Goal: Task Accomplishment & Management: Manage account settings

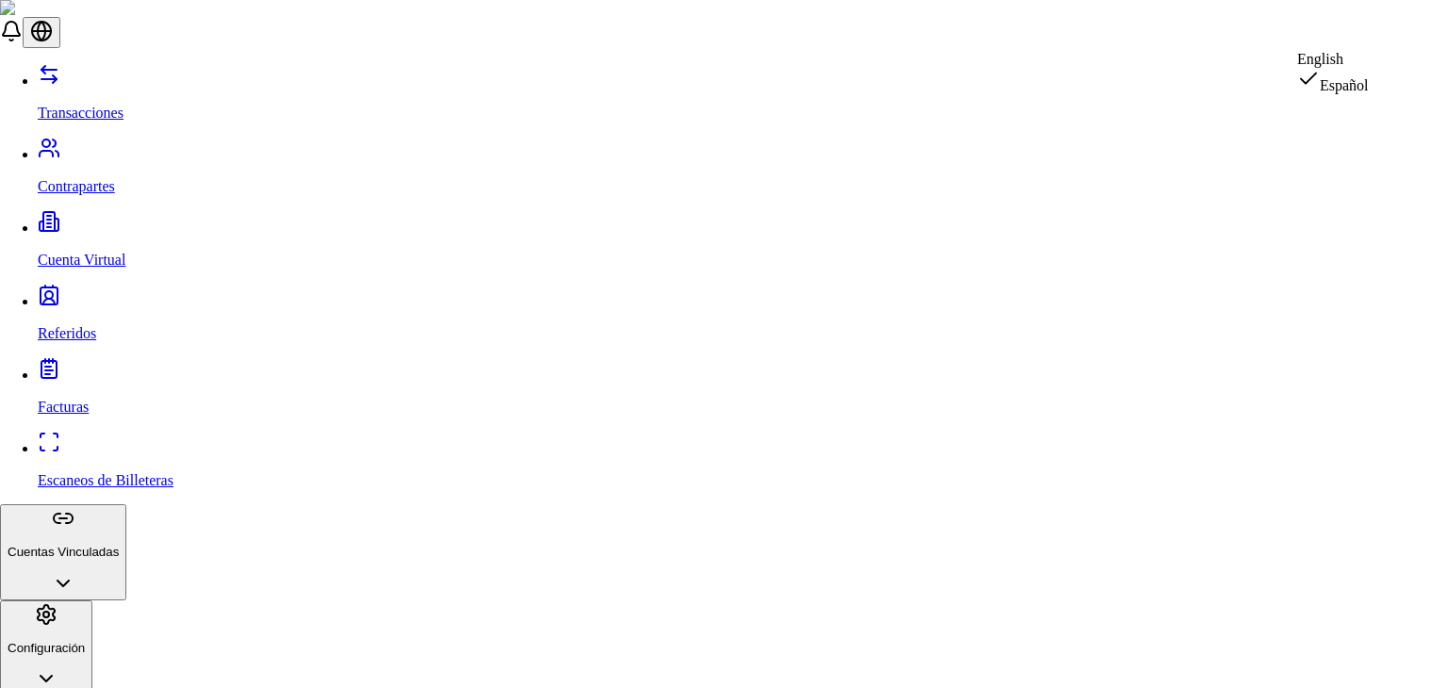
click at [1363, 68] on div "English" at bounding box center [1333, 59] width 72 height 17
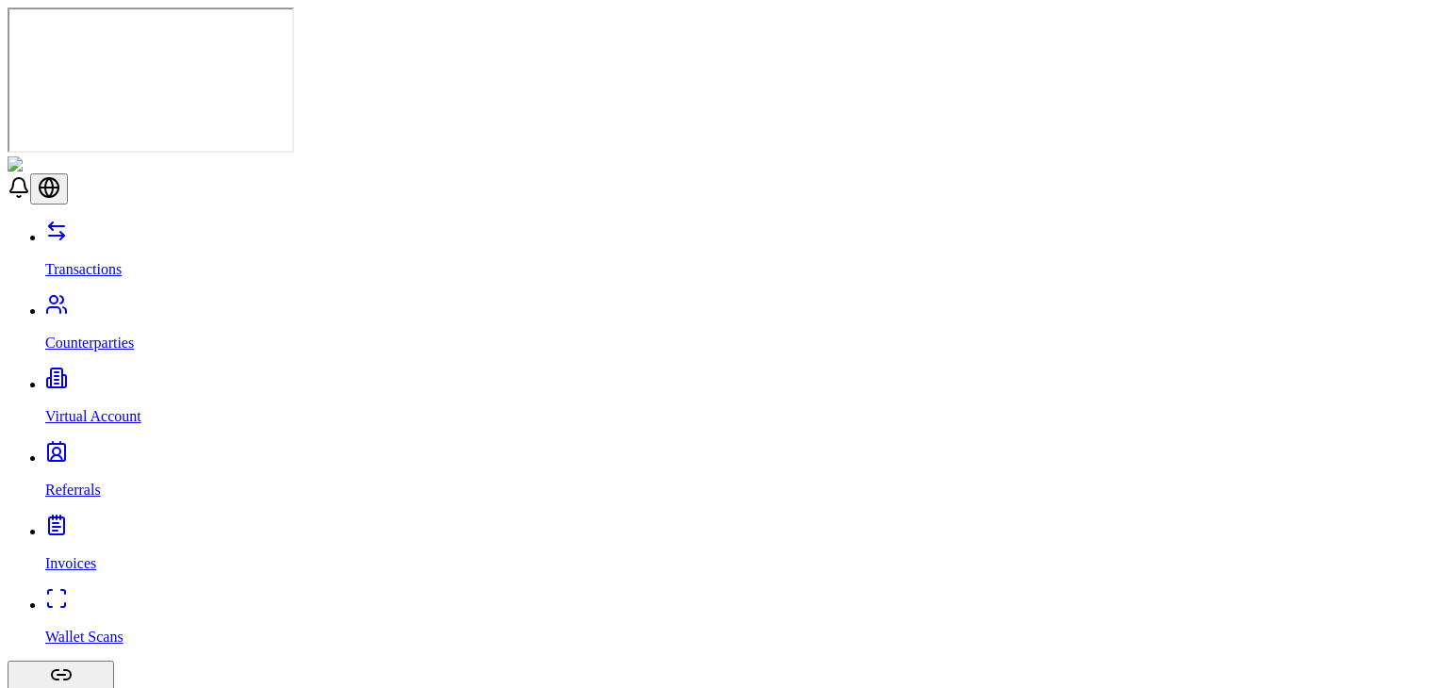
click at [121, 303] on link "Counterparties" at bounding box center [742, 327] width 1395 height 49
click at [113, 408] on p "Virtual Account" at bounding box center [742, 416] width 1395 height 17
click at [111, 450] on link "Referrals" at bounding box center [742, 474] width 1395 height 49
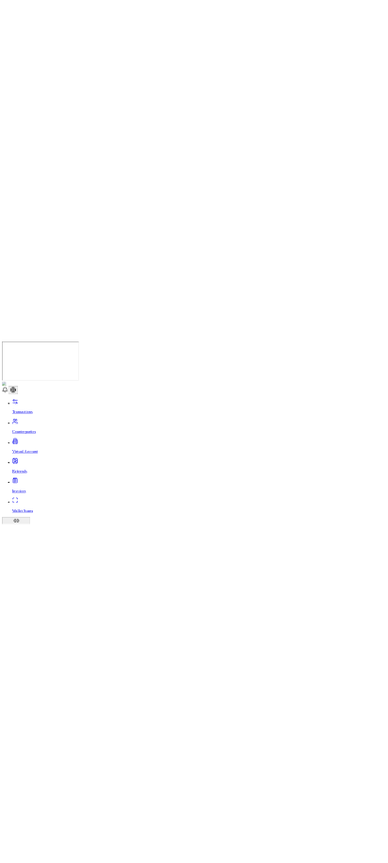
scroll to position [6, 0]
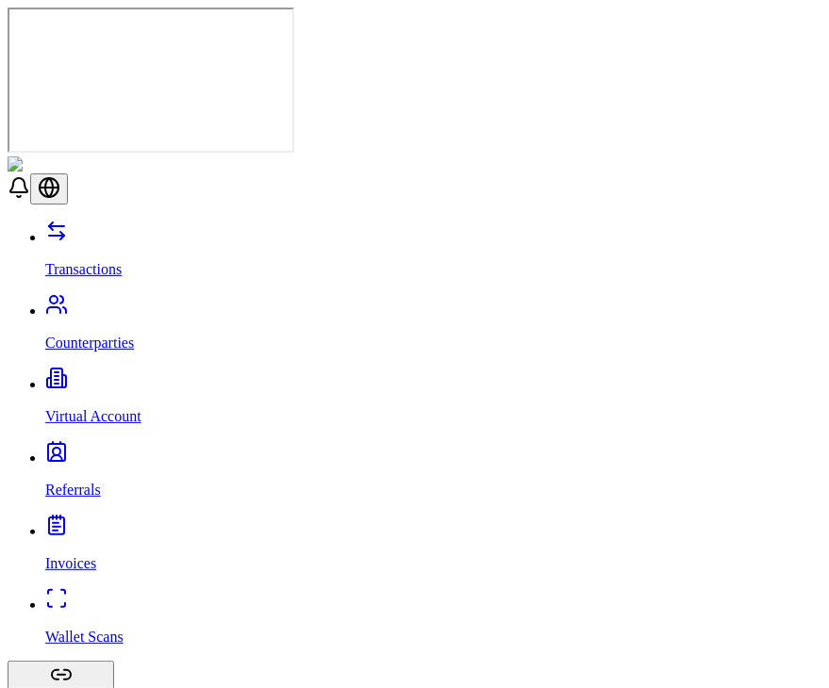
drag, startPoint x: 635, startPoint y: 666, endPoint x: 631, endPoint y: 270, distance: 396.9
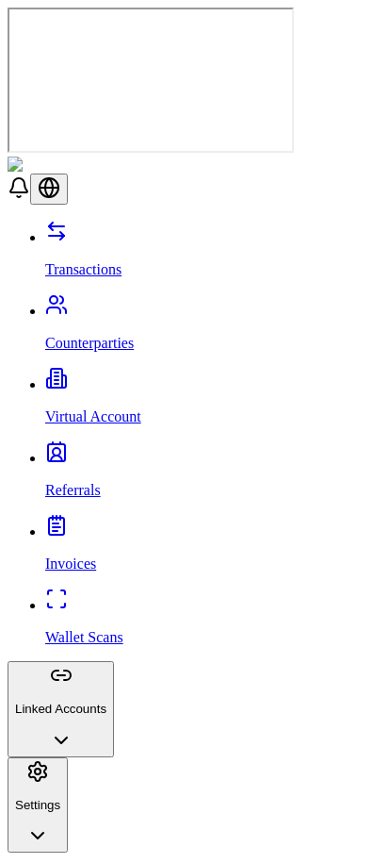
scroll to position [0, 0]
click at [75, 555] on p "Invoices" at bounding box center [213, 563] width 336 height 17
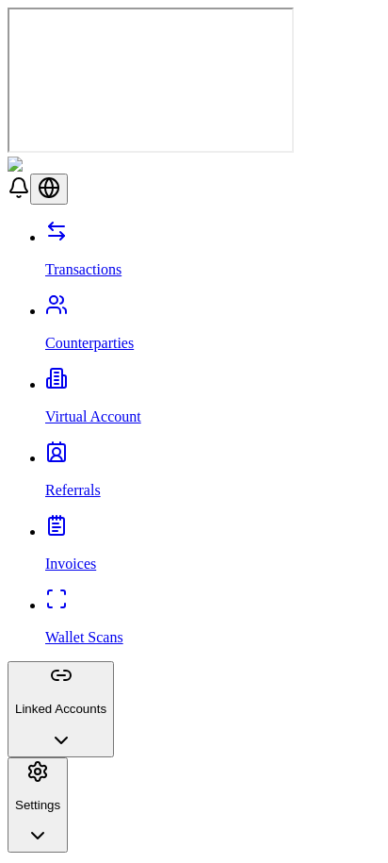
click at [52, 629] on p "Wallet Scans" at bounding box center [213, 637] width 336 height 17
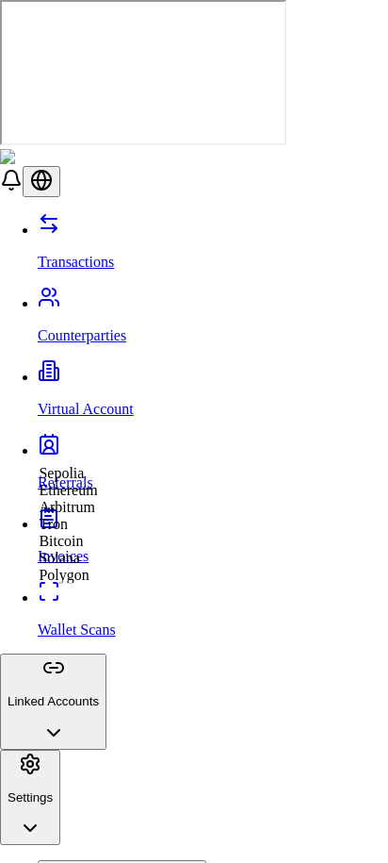
click at [97, 498] on span "Ethereum" at bounding box center [68, 490] width 58 height 16
select select "********"
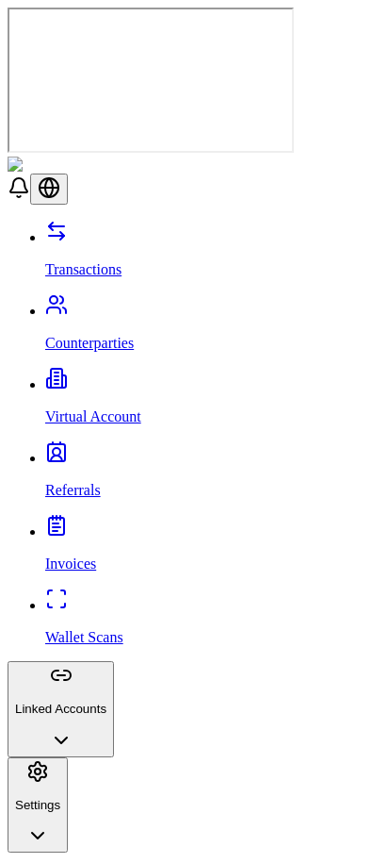
click at [114, 661] on button "Linked Accounts" at bounding box center [61, 709] width 107 height 96
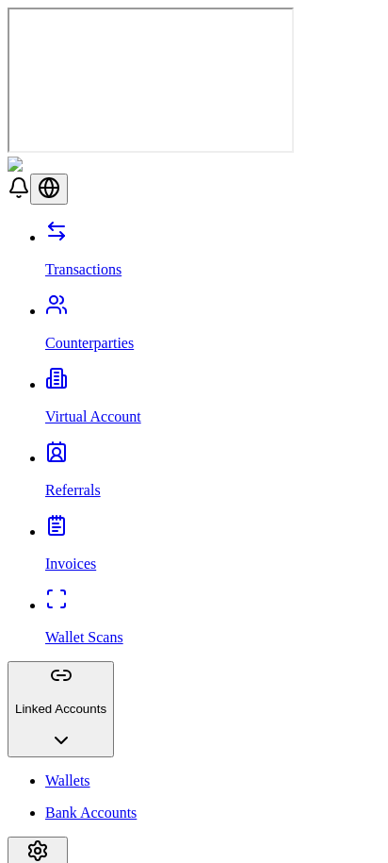
click at [85, 408] on p "Virtual Account" at bounding box center [213, 416] width 336 height 17
click at [68, 303] on link "Counterparties" at bounding box center [213, 327] width 336 height 49
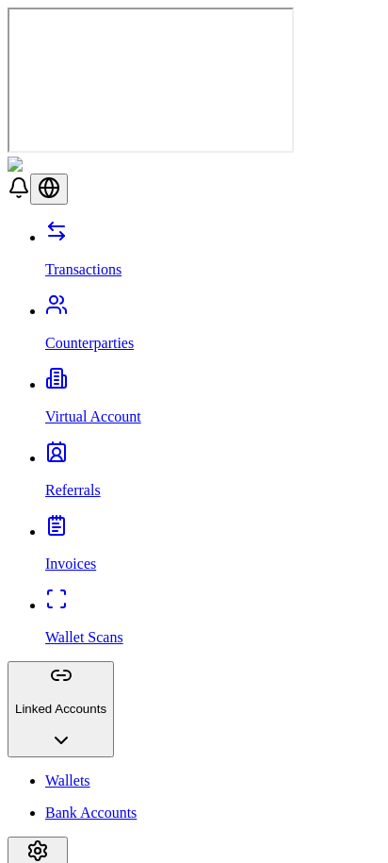
click at [92, 303] on link "Counterparties" at bounding box center [213, 327] width 336 height 49
click at [72, 261] on p "Transactions" at bounding box center [213, 269] width 336 height 17
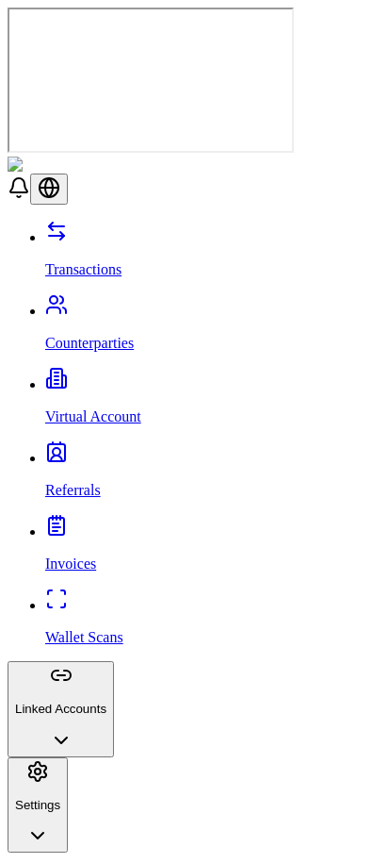
click at [121, 408] on p "Virtual Account" at bounding box center [213, 416] width 336 height 17
click at [73, 482] on p "Referrals" at bounding box center [213, 490] width 336 height 17
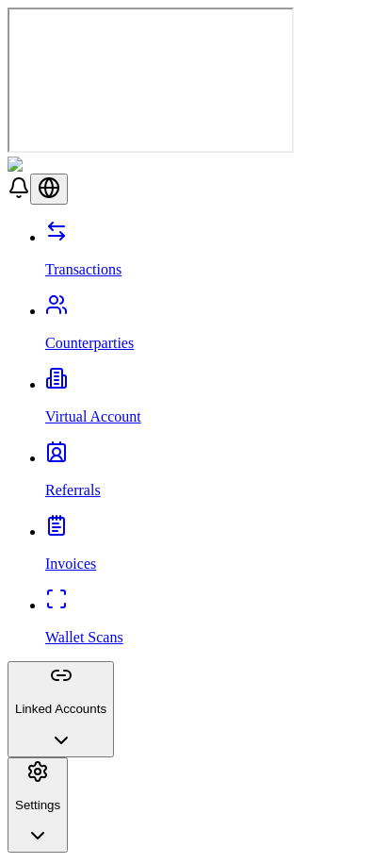
click at [36, 661] on button "Linked Accounts" at bounding box center [61, 709] width 107 height 96
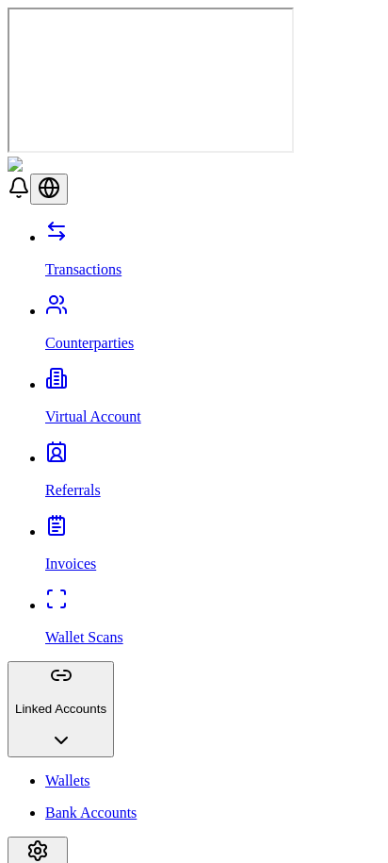
click at [58, 687] on p "Wallets" at bounding box center [213, 780] width 336 height 17
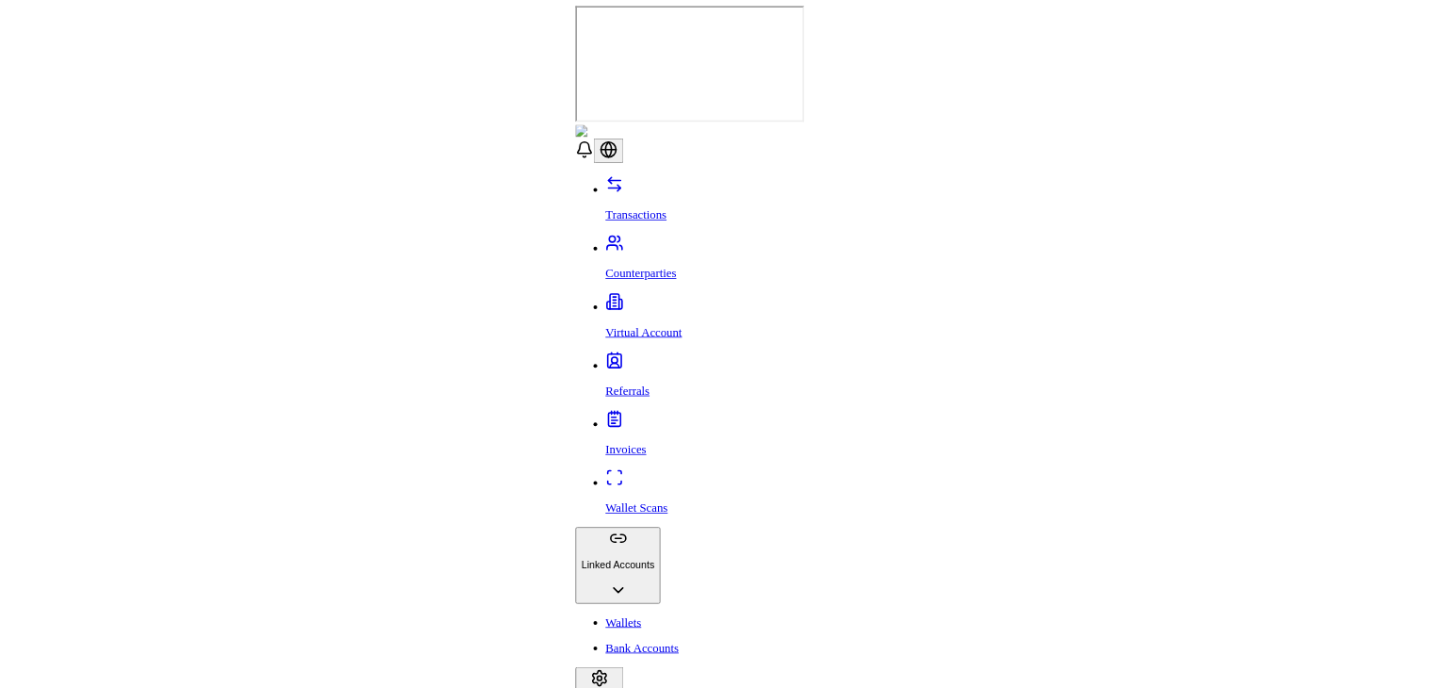
scroll to position [683, 0]
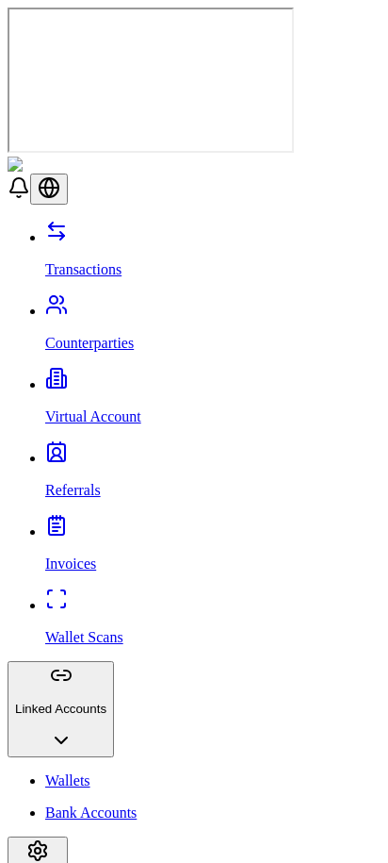
click at [140, 229] on link "Transactions" at bounding box center [213, 253] width 336 height 49
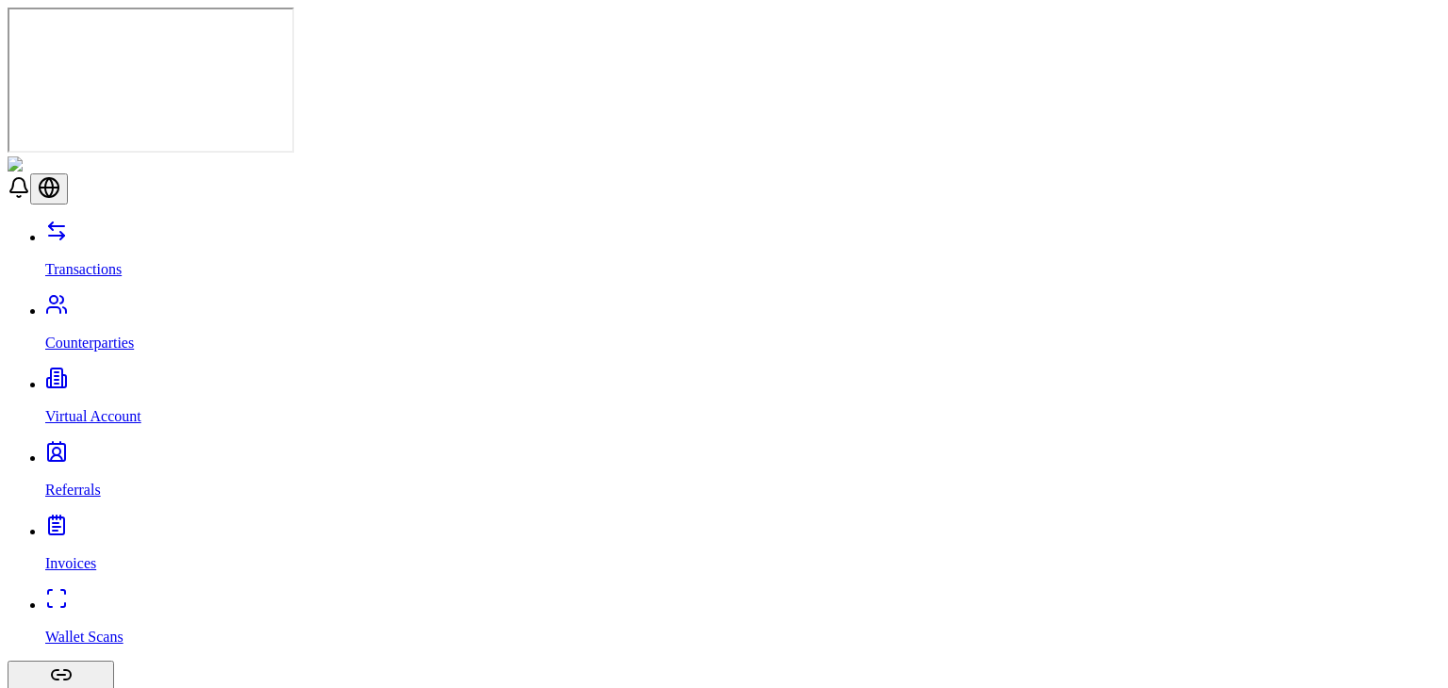
click at [149, 450] on link "Referrals" at bounding box center [742, 474] width 1395 height 49
click at [147, 220] on div "Transactions Counterparties Virtual Account Referrals Invoices Wallet Scans Lin…" at bounding box center [724, 536] width 1433 height 633
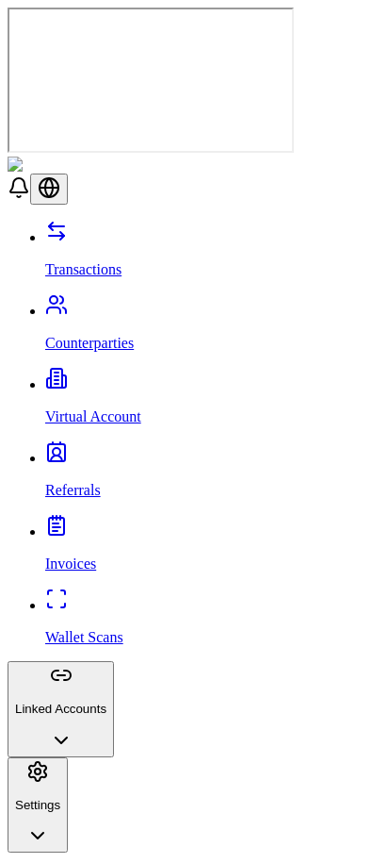
click at [114, 661] on button "Linked Accounts" at bounding box center [61, 709] width 107 height 96
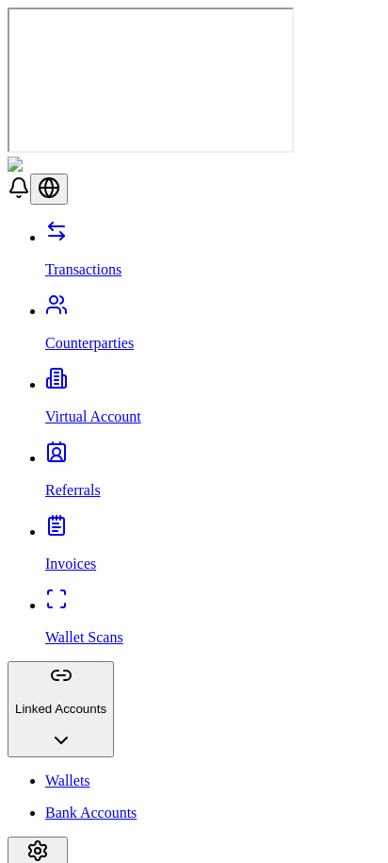
click at [85, 687] on link "Wallets" at bounding box center [213, 780] width 336 height 17
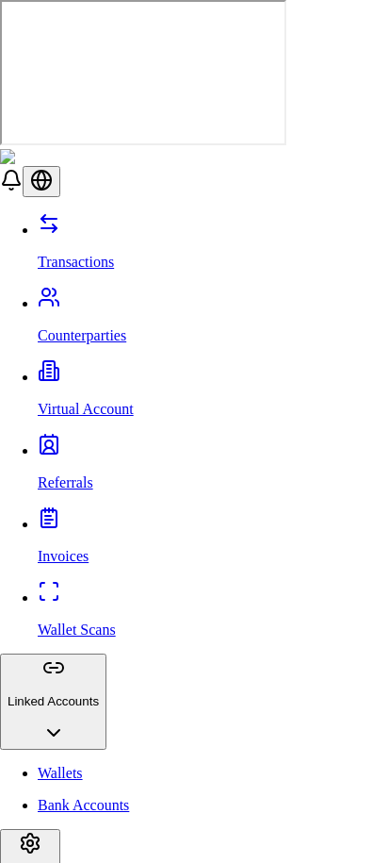
scroll to position [302, 0]
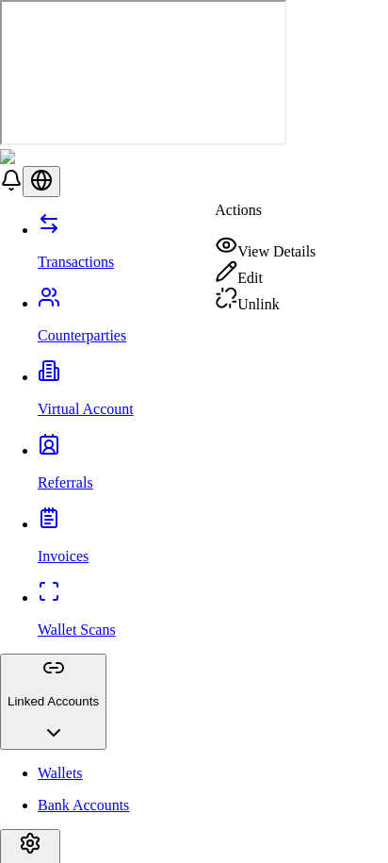
click at [282, 238] on div "View Details" at bounding box center [265, 247] width 101 height 26
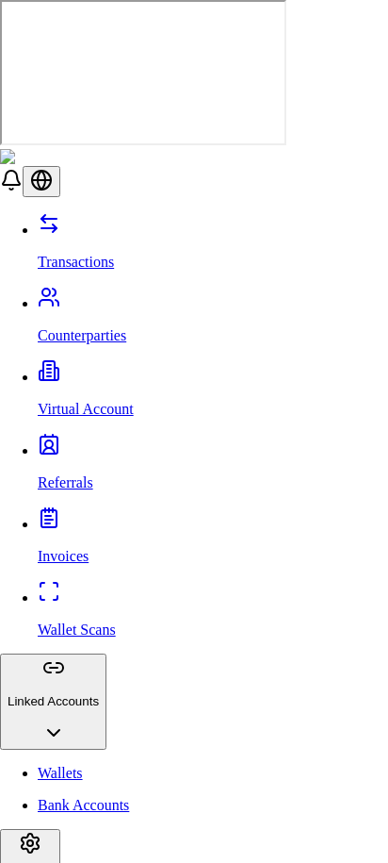
scroll to position [166, 0]
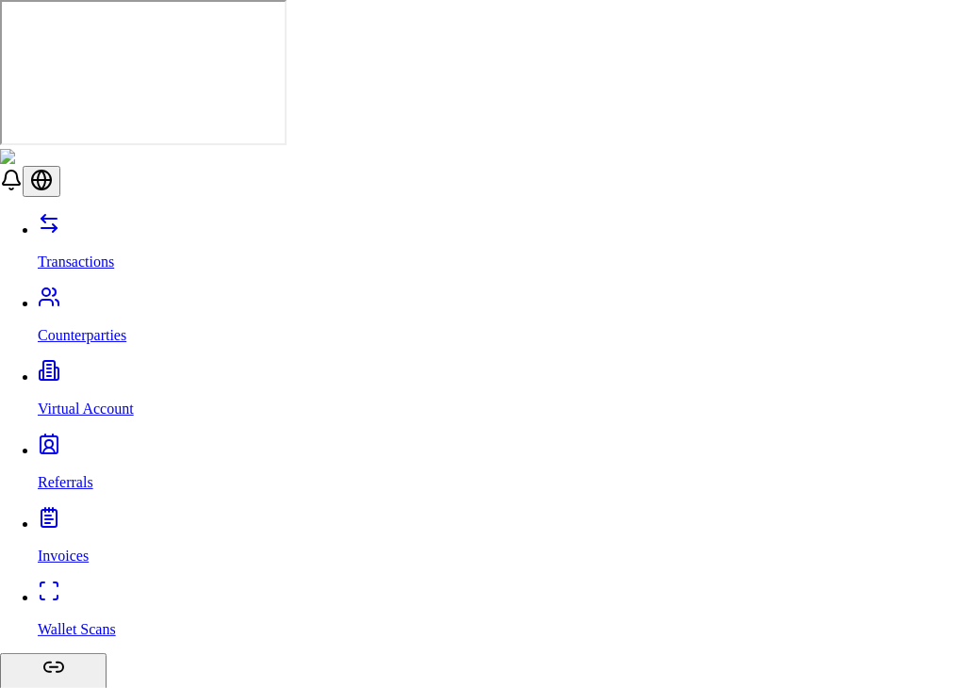
scroll to position [482, 0]
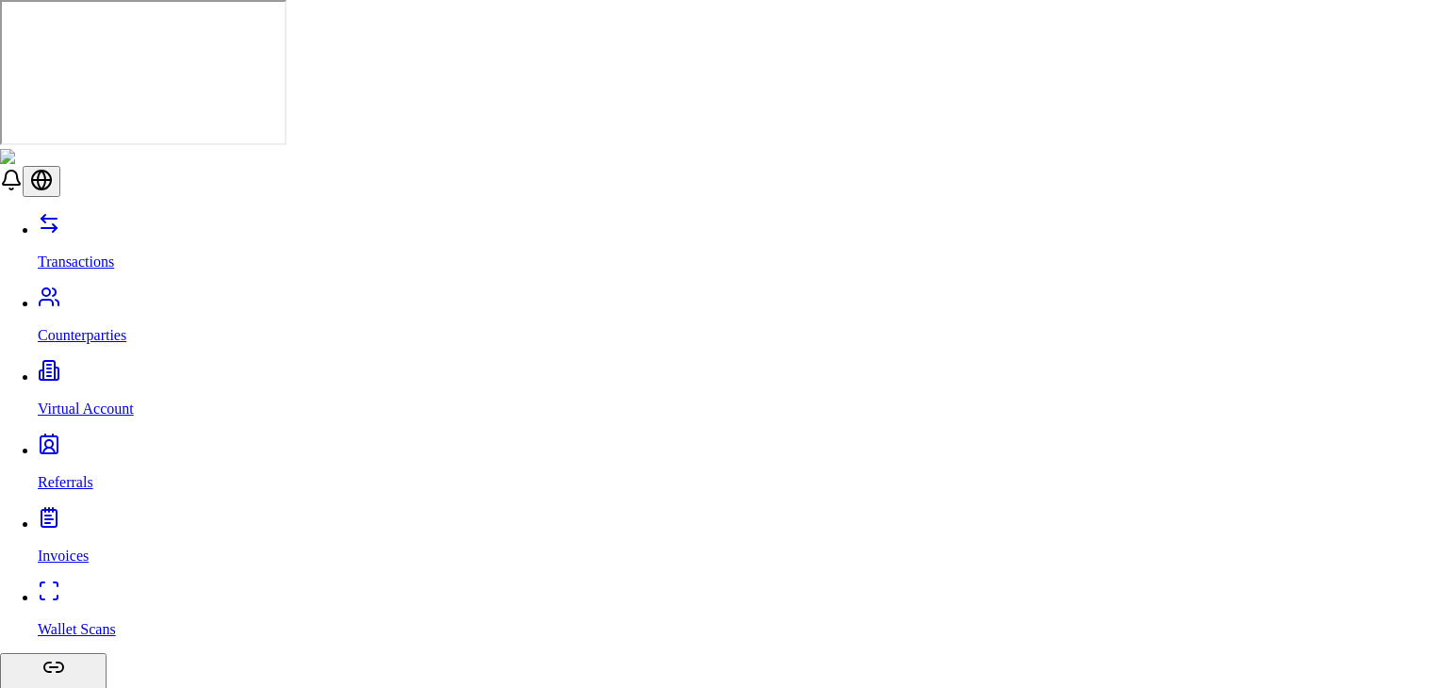
scroll to position [0, 0]
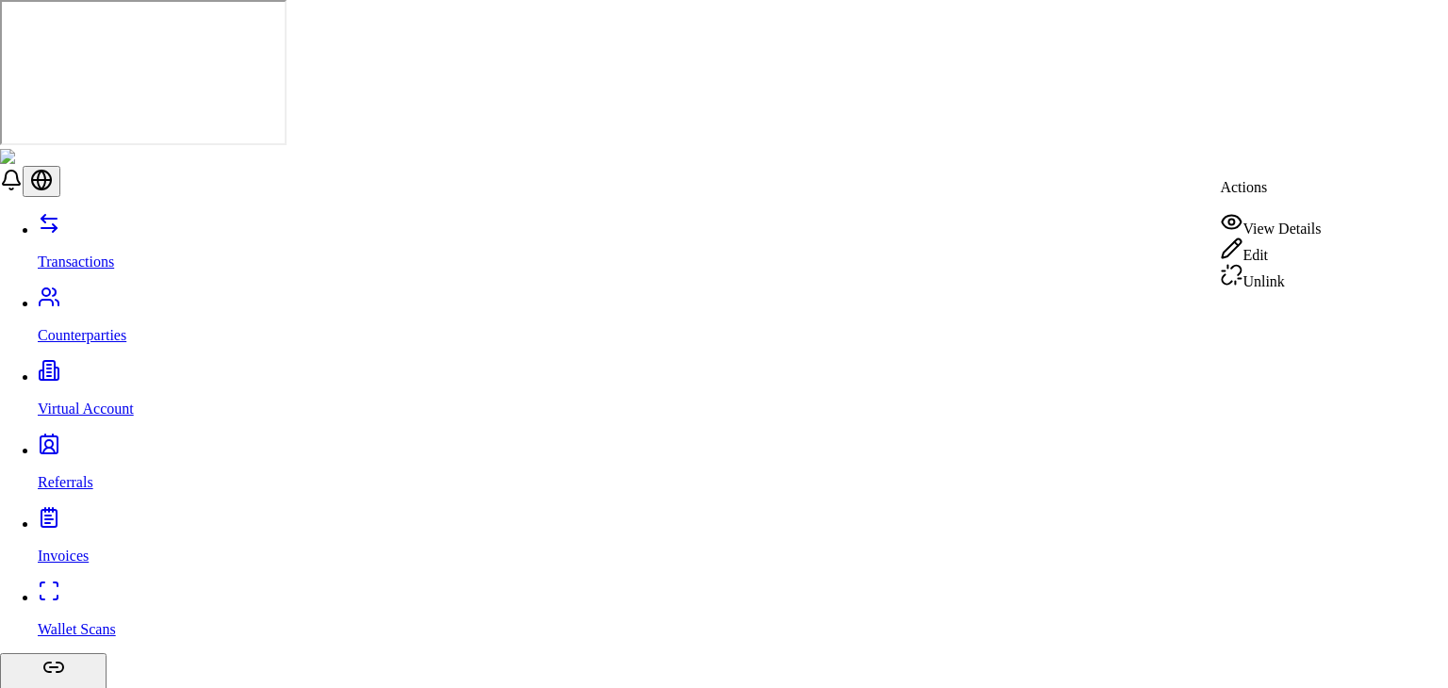
click at [1264, 223] on div "View Details" at bounding box center [1270, 224] width 101 height 26
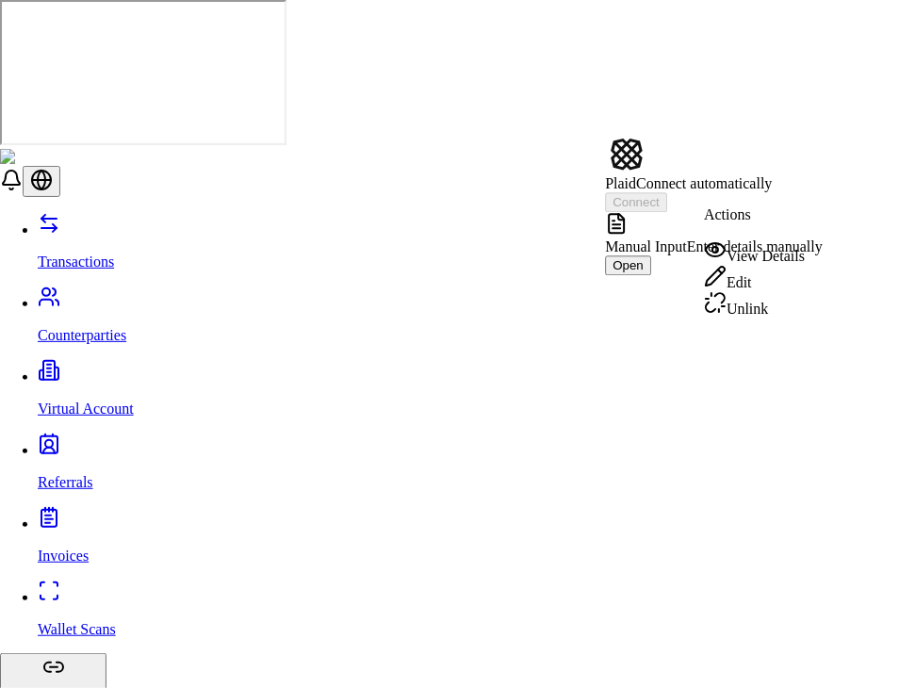
click at [778, 235] on div "Manual Input Enter details manually Open" at bounding box center [714, 243] width 218 height 63
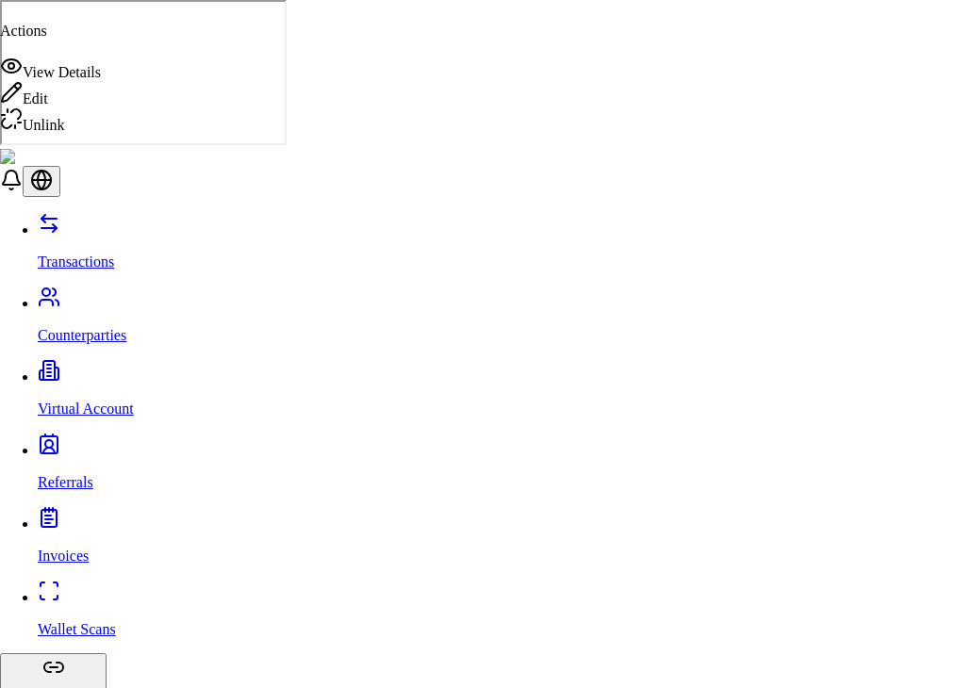
scroll to position [820, 0]
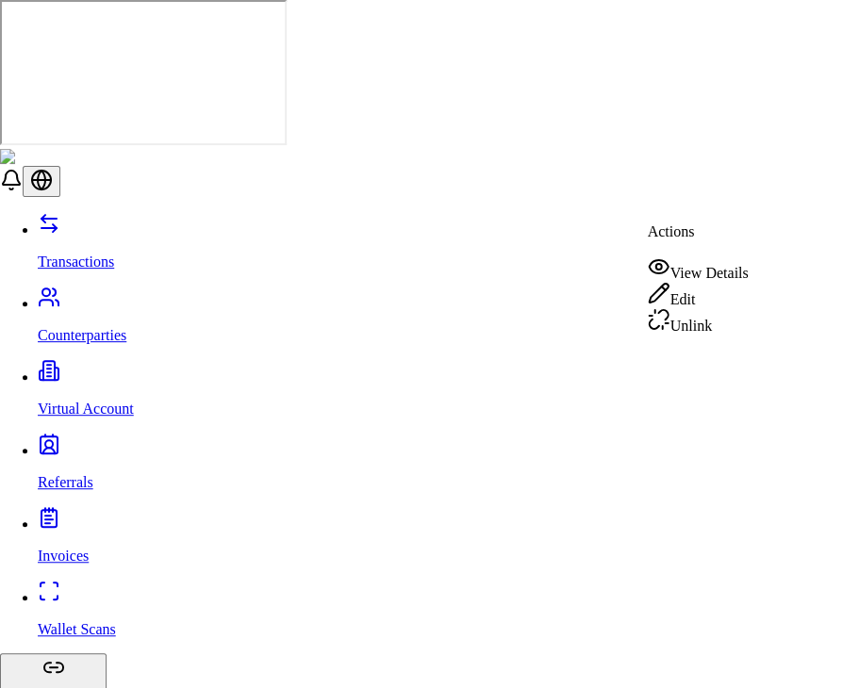
scroll to position [0, 0]
click at [703, 259] on div "View Details" at bounding box center [697, 268] width 101 height 26
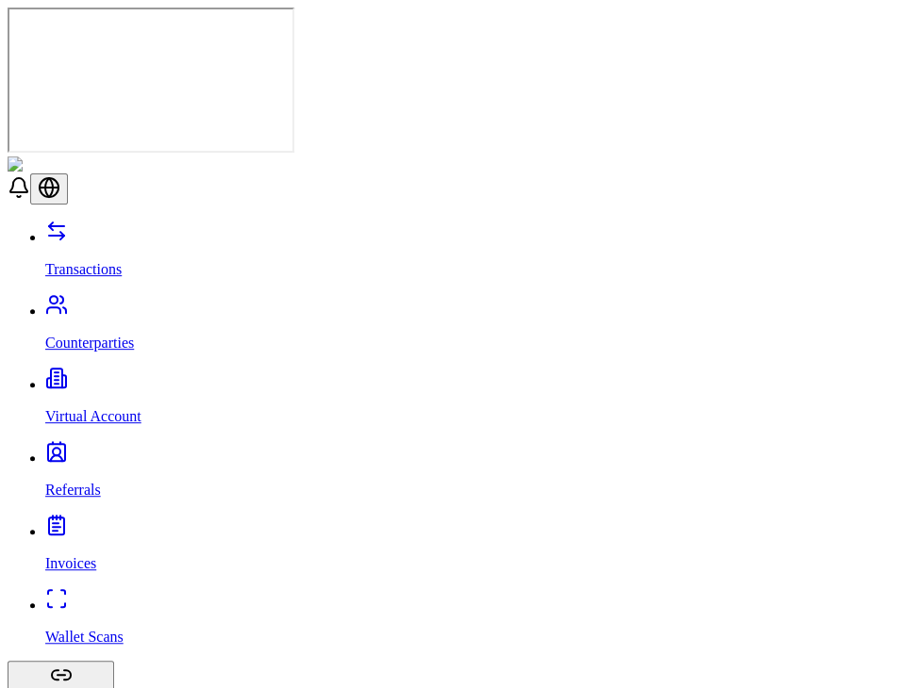
drag, startPoint x: 822, startPoint y: 324, endPoint x: 828, endPoint y: 168, distance: 156.6
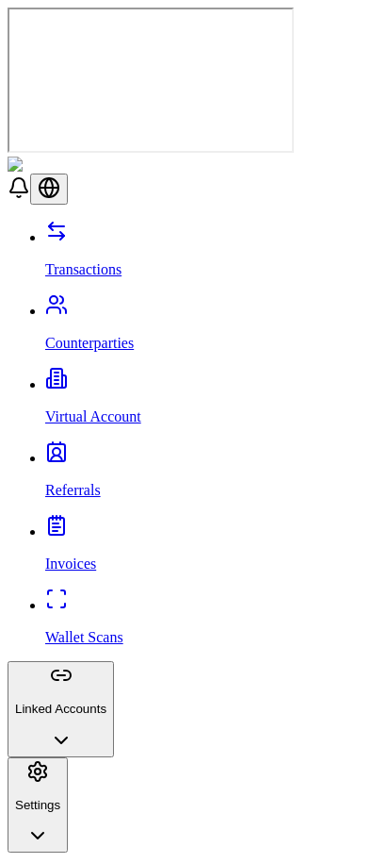
scroll to position [424, 0]
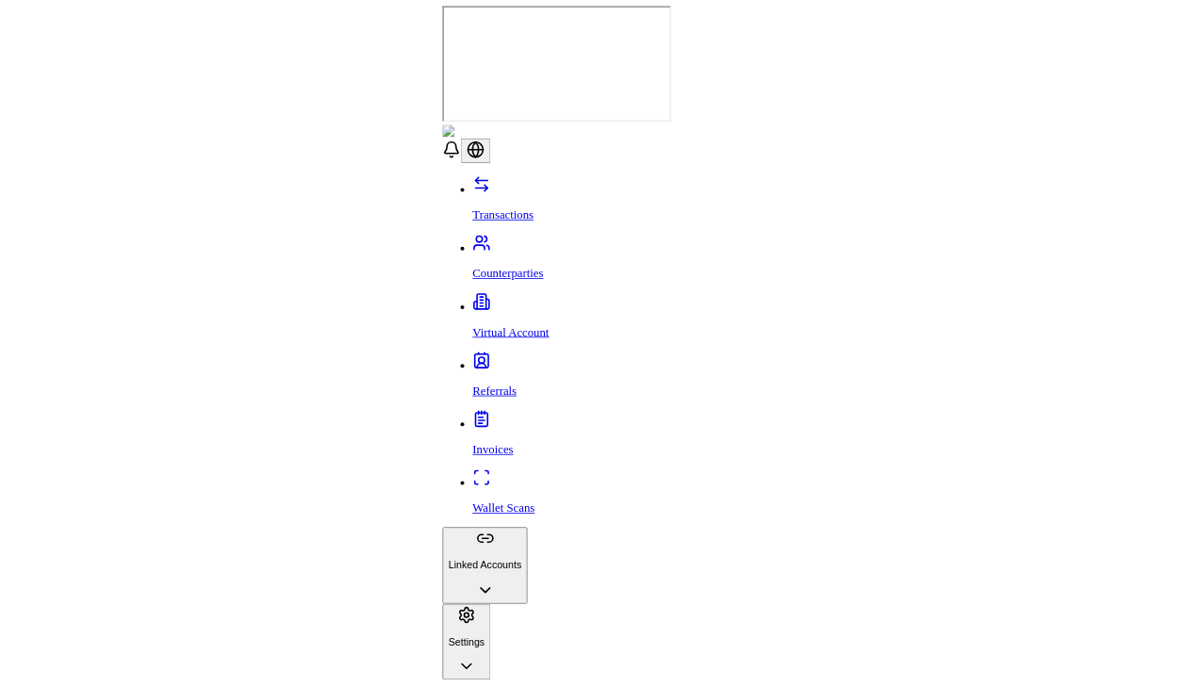
scroll to position [0, 0]
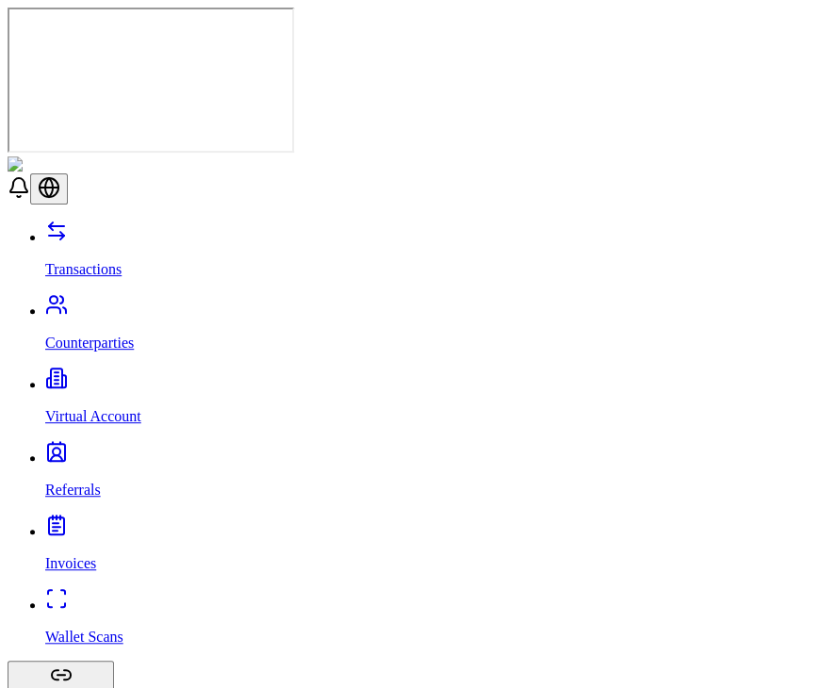
click at [100, 629] on p "Wallet Scans" at bounding box center [434, 637] width 779 height 17
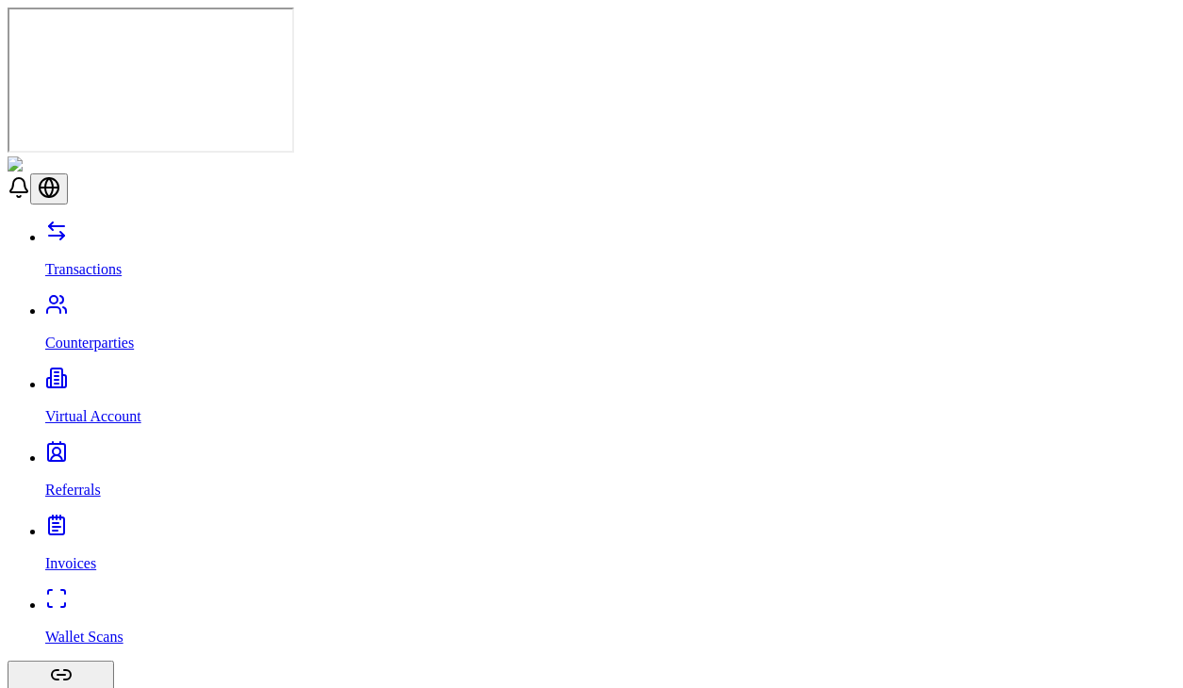
click at [113, 523] on link "Invoices" at bounding box center [610, 547] width 1130 height 49
click at [146, 450] on link "Referrals" at bounding box center [610, 474] width 1130 height 49
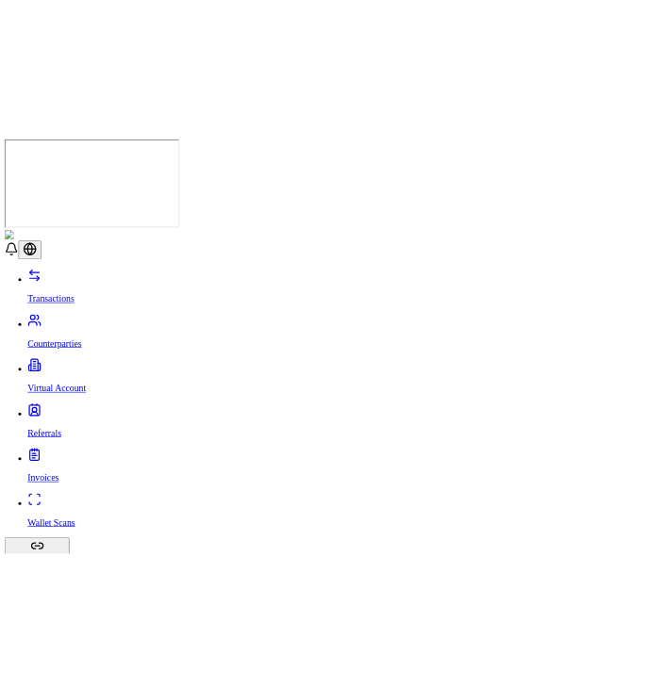
scroll to position [546, 0]
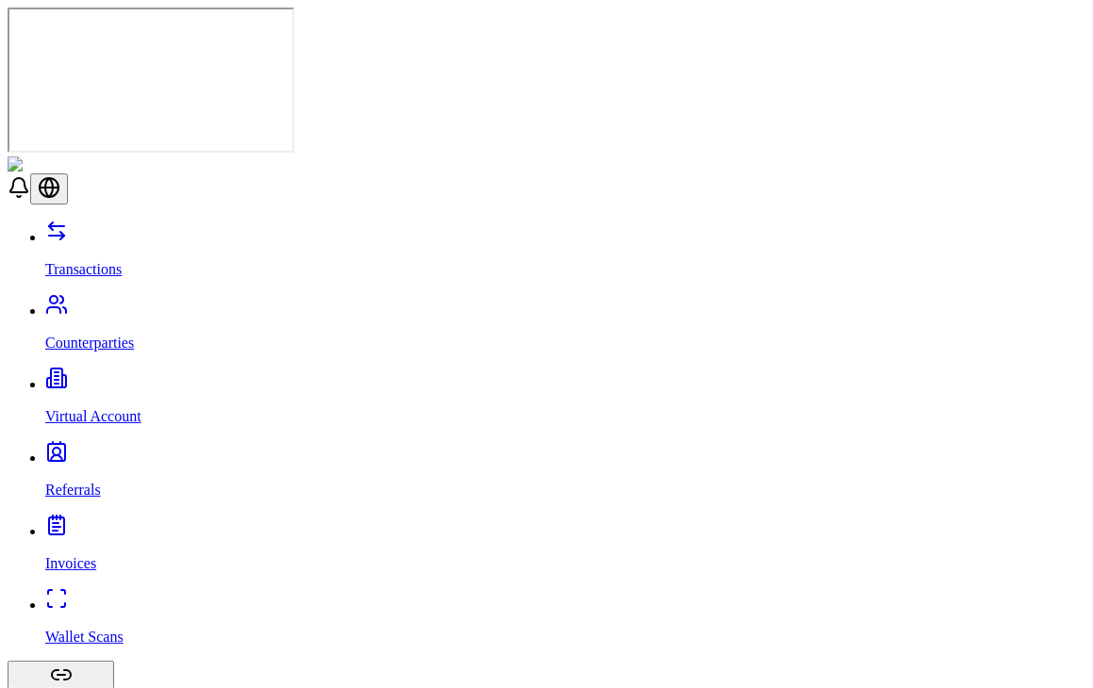
click at [154, 376] on link "Virtual Account" at bounding box center [565, 400] width 1040 height 49
click at [166, 303] on link "Counterparties" at bounding box center [565, 327] width 1040 height 49
click at [145, 376] on link "Virtual Account" at bounding box center [565, 400] width 1040 height 49
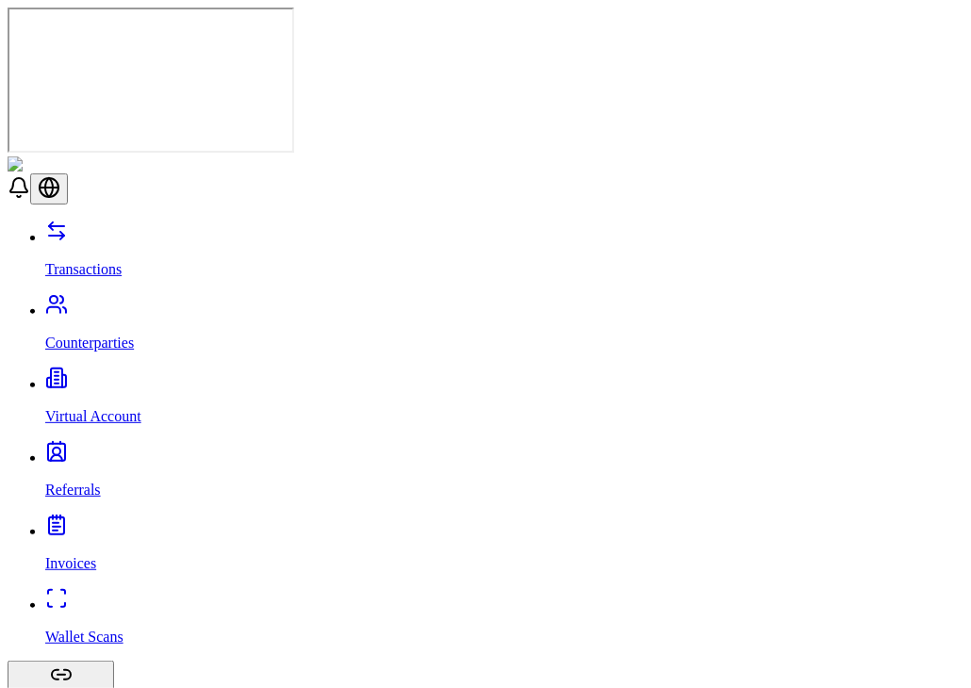
click at [147, 303] on link "Counterparties" at bounding box center [504, 327] width 918 height 49
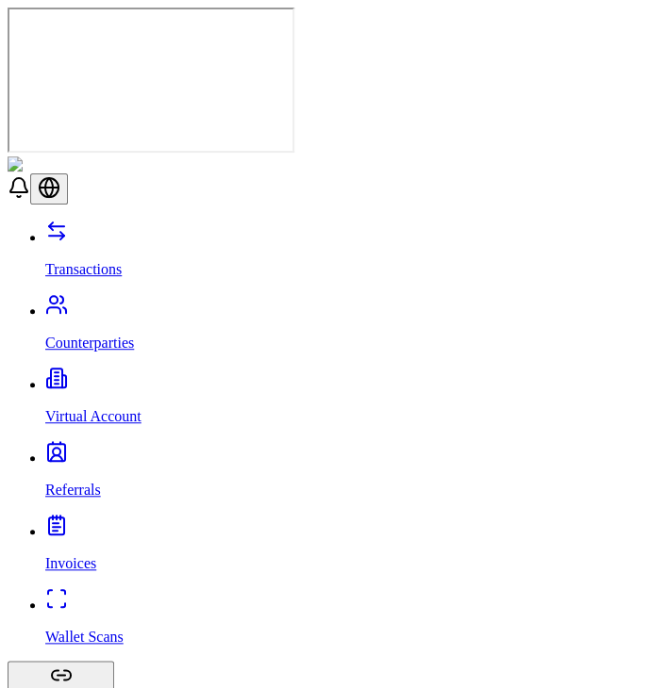
click at [153, 229] on link "Transactions" at bounding box center [351, 253] width 613 height 49
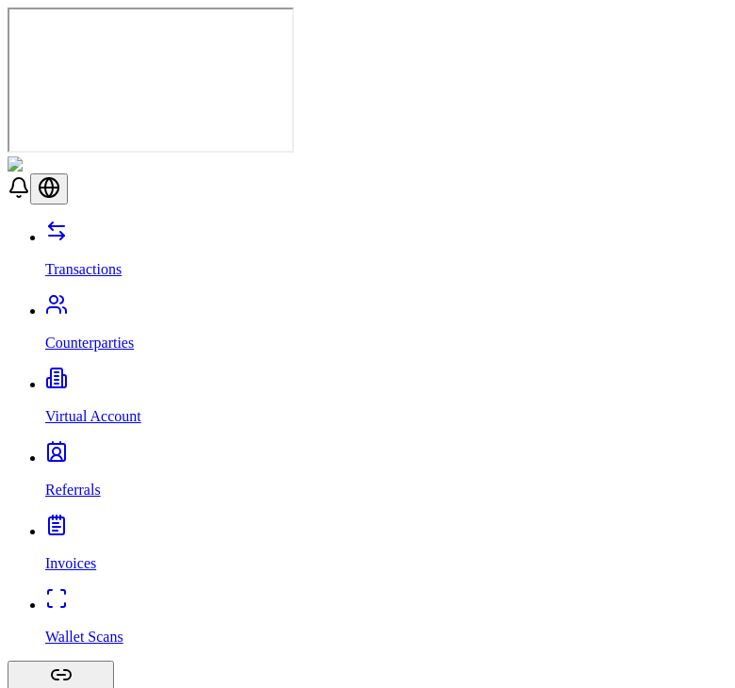
click at [120, 335] on p "Counterparties" at bounding box center [386, 343] width 683 height 17
